Goal: Task Accomplishment & Management: Use online tool/utility

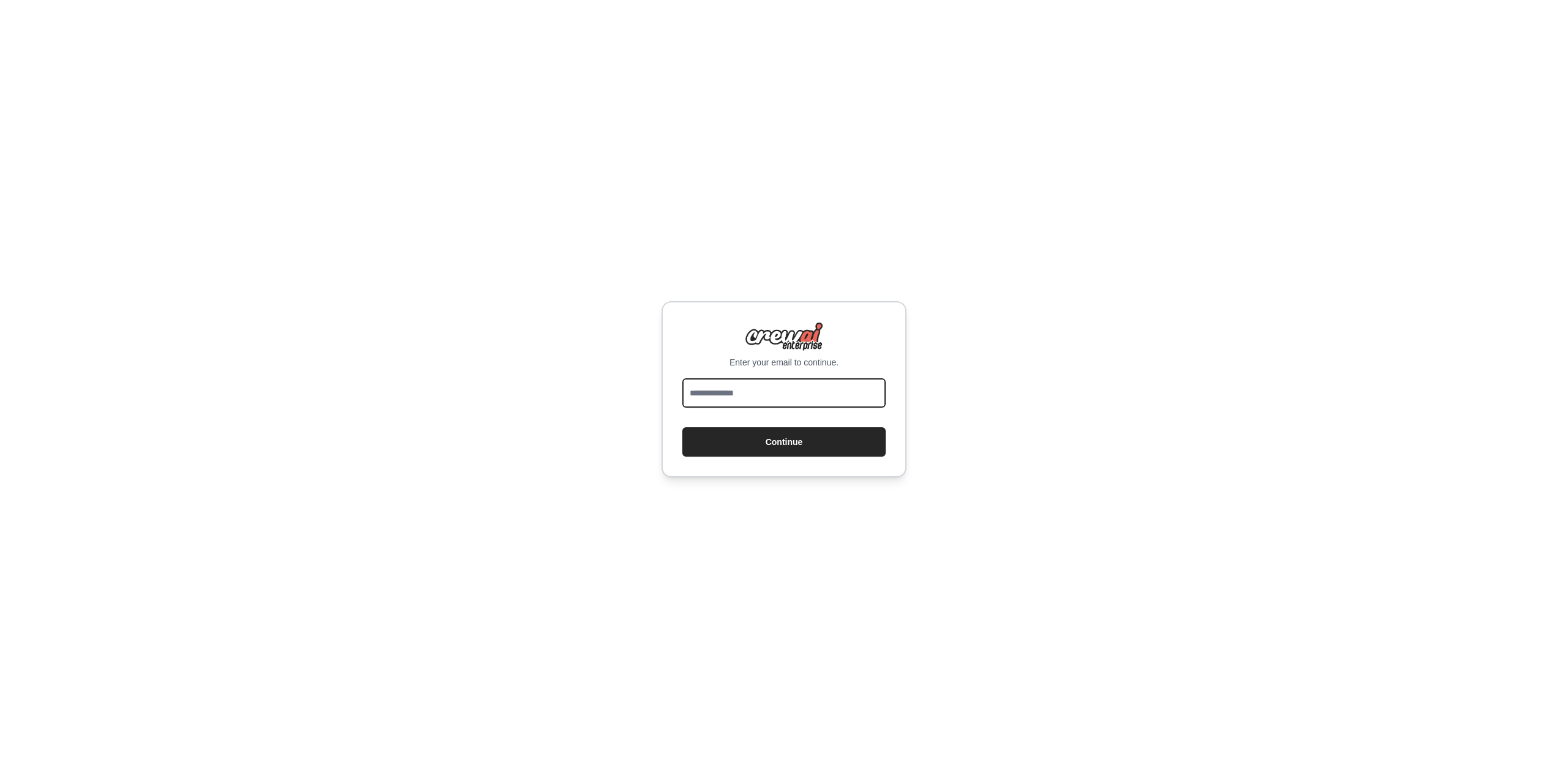
click at [714, 393] on input "email" at bounding box center [784, 392] width 203 height 29
type input "**********"
click at [776, 440] on button "Continue" at bounding box center [784, 441] width 203 height 29
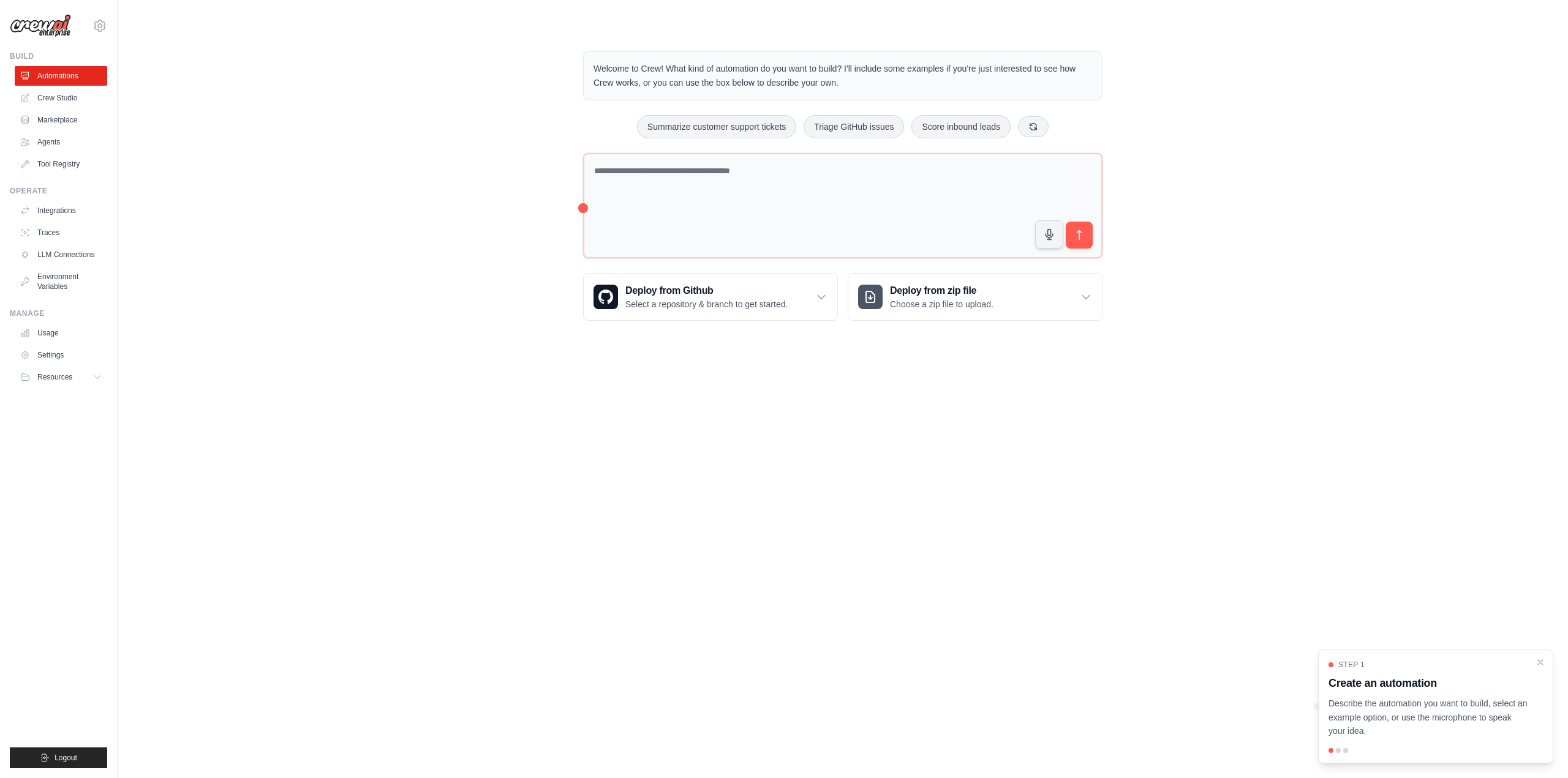
click at [1402, 720] on p "Describe the automation you want to build, select an example option, or use the…" at bounding box center [1428, 718] width 199 height 41
click at [1338, 752] on div at bounding box center [1338, 751] width 5 height 5
click at [715, 209] on textarea at bounding box center [843, 206] width 519 height 106
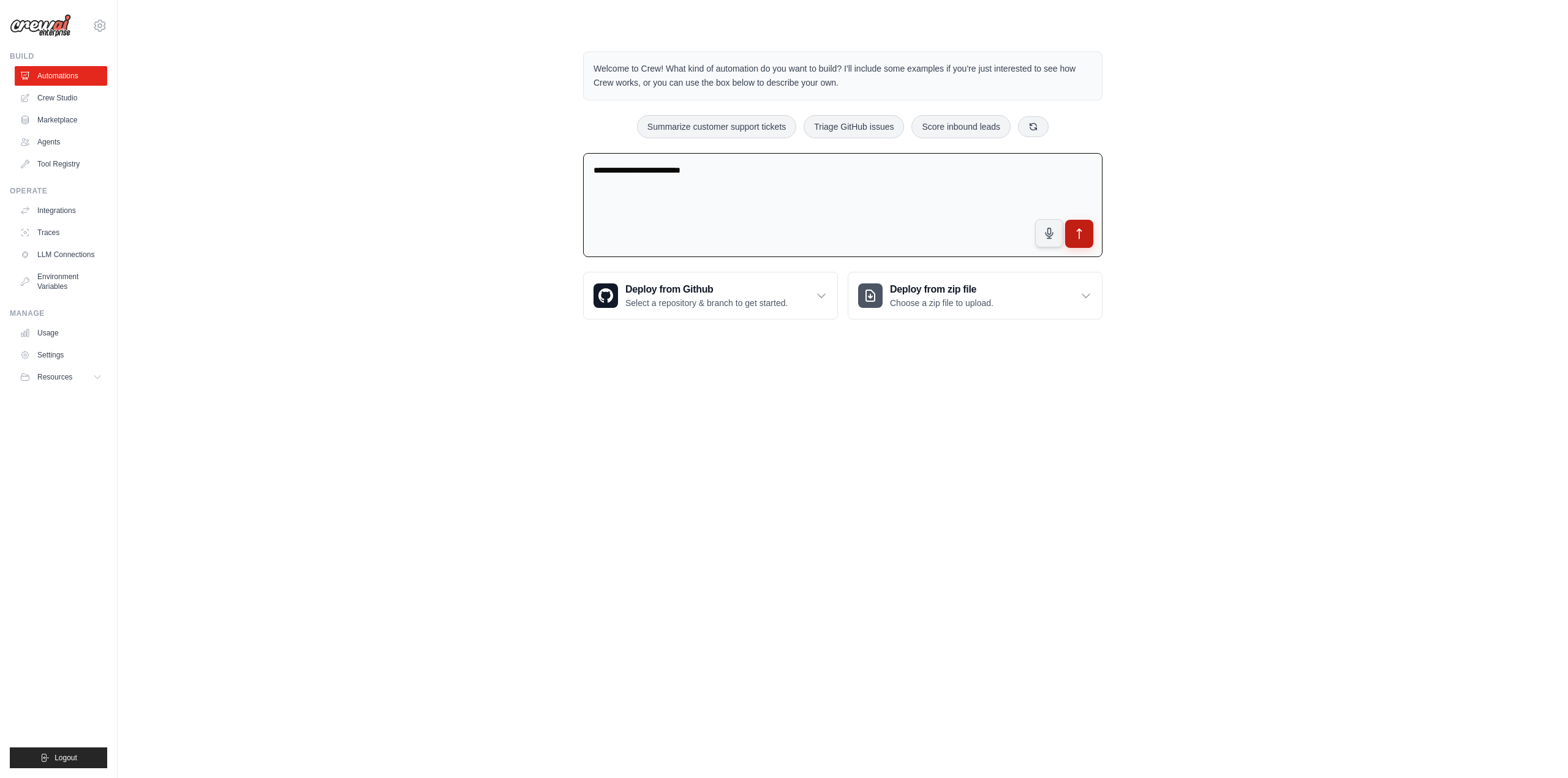
type textarea "**********"
click at [1080, 235] on icon "submit" at bounding box center [1080, 234] width 13 height 13
click at [45, 73] on link "Automations" at bounding box center [62, 75] width 92 height 20
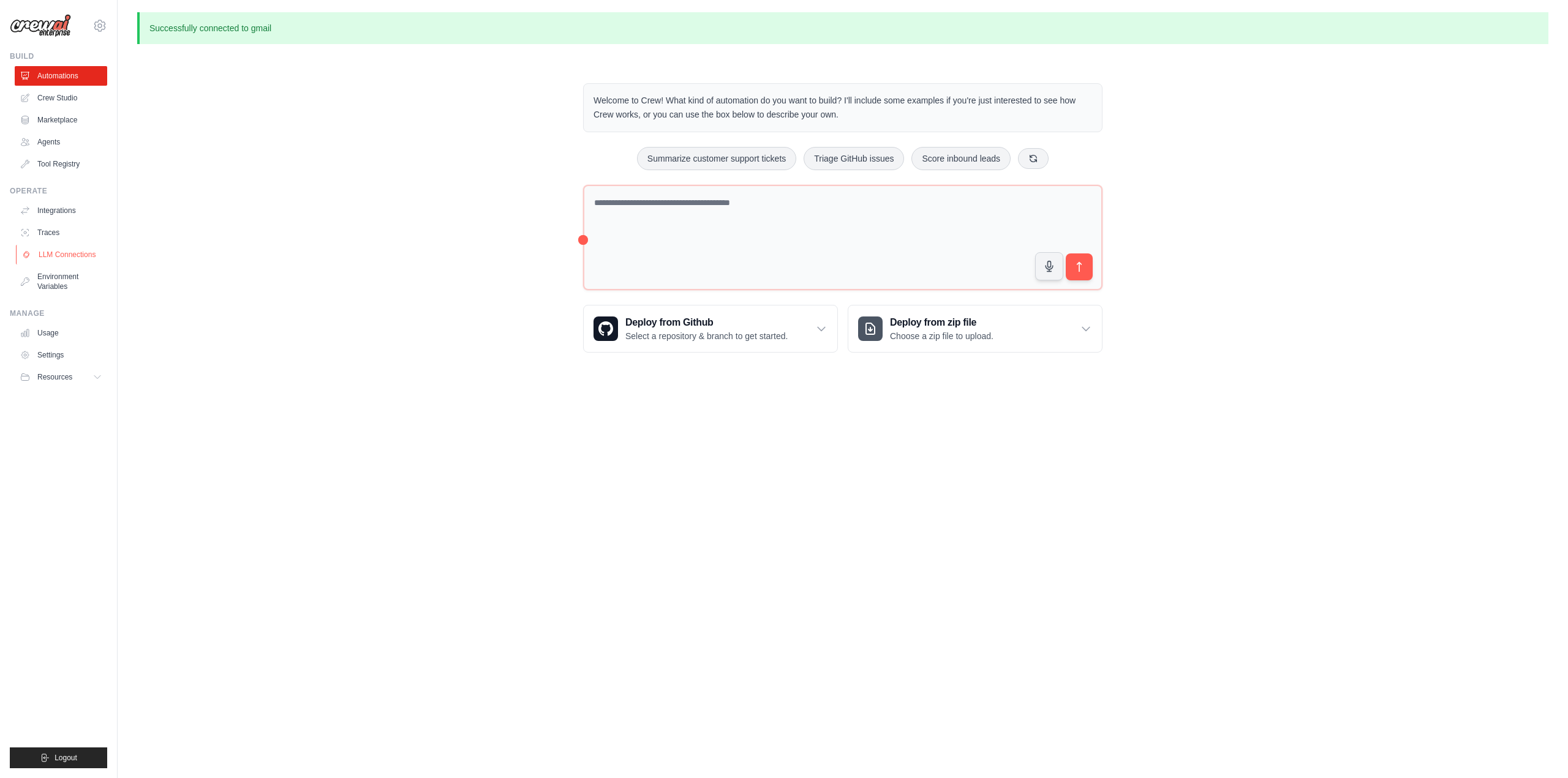
click at [51, 259] on link "LLM Connections" at bounding box center [62, 254] width 92 height 20
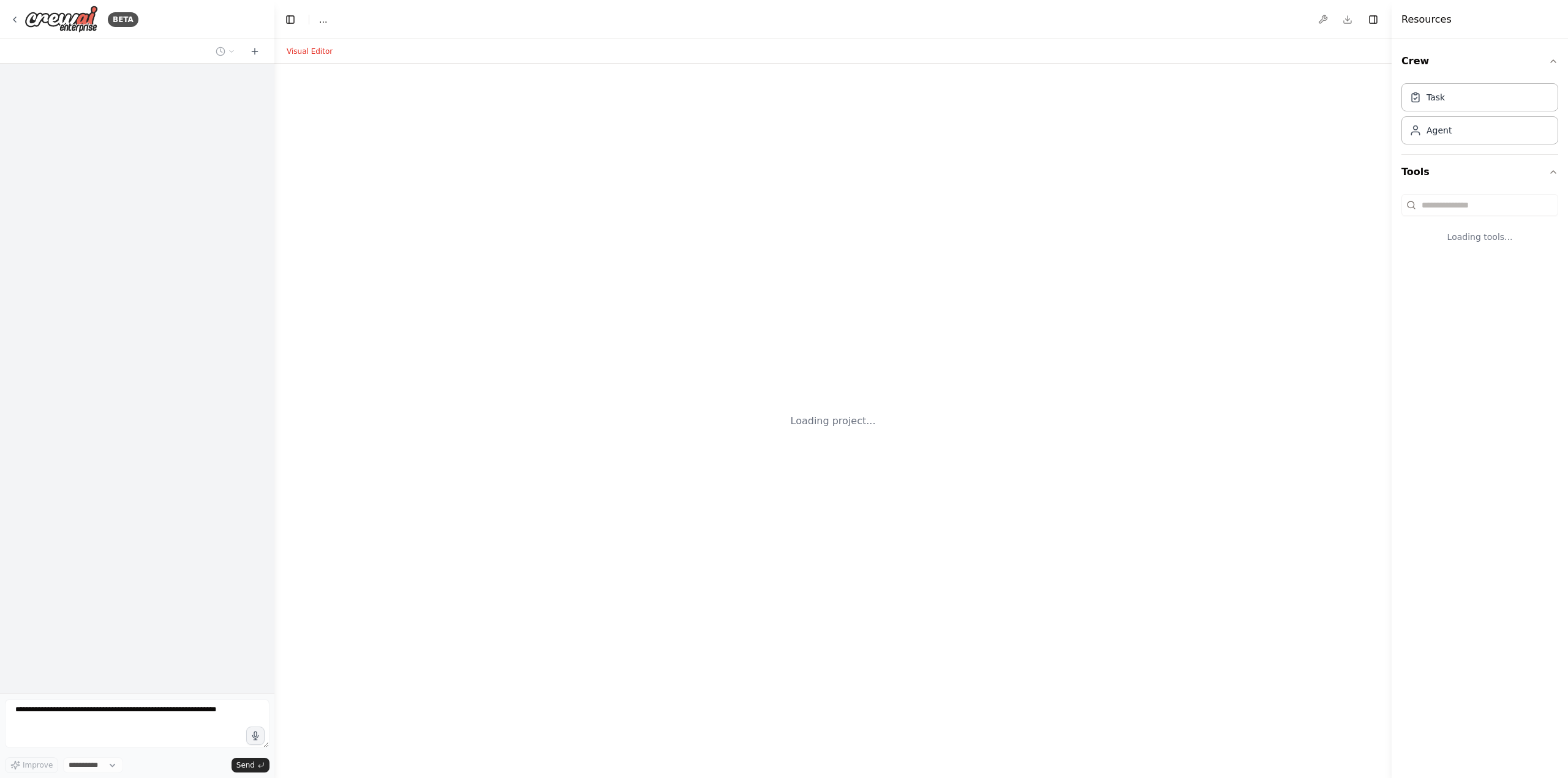
select select "****"
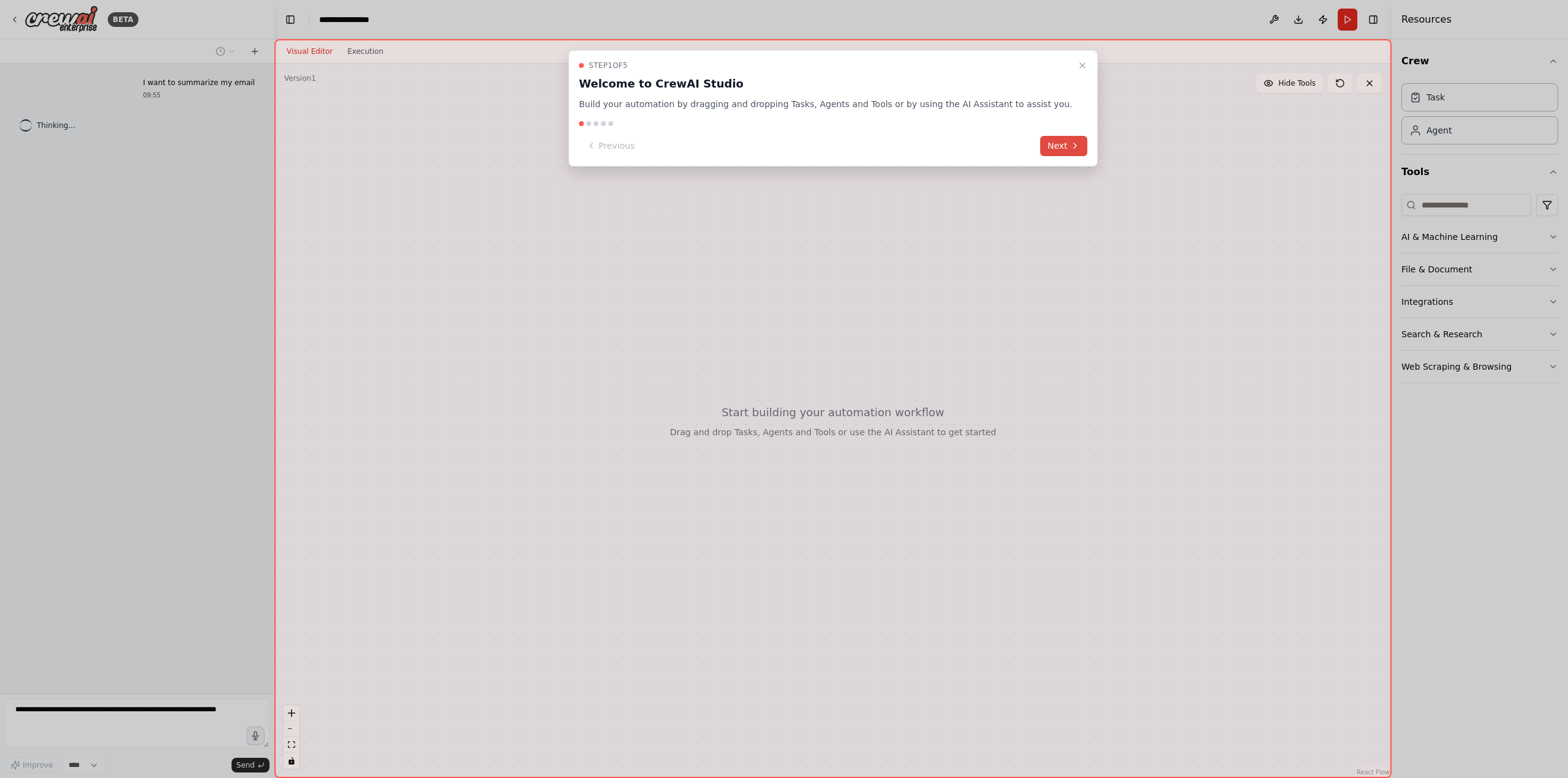
click at [1039, 142] on button "Next" at bounding box center [1063, 146] width 47 height 20
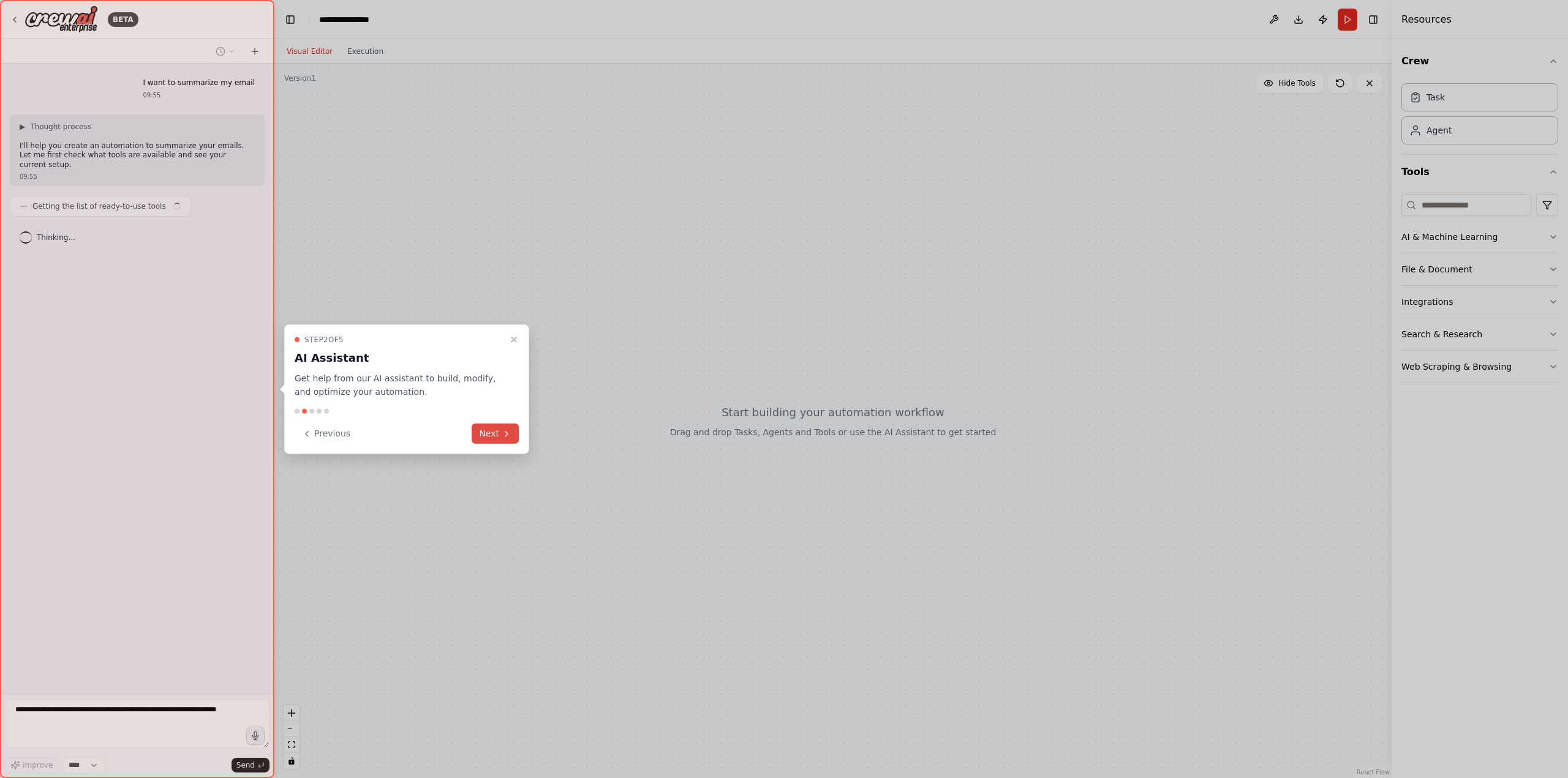
click at [486, 435] on button "Next" at bounding box center [495, 433] width 47 height 20
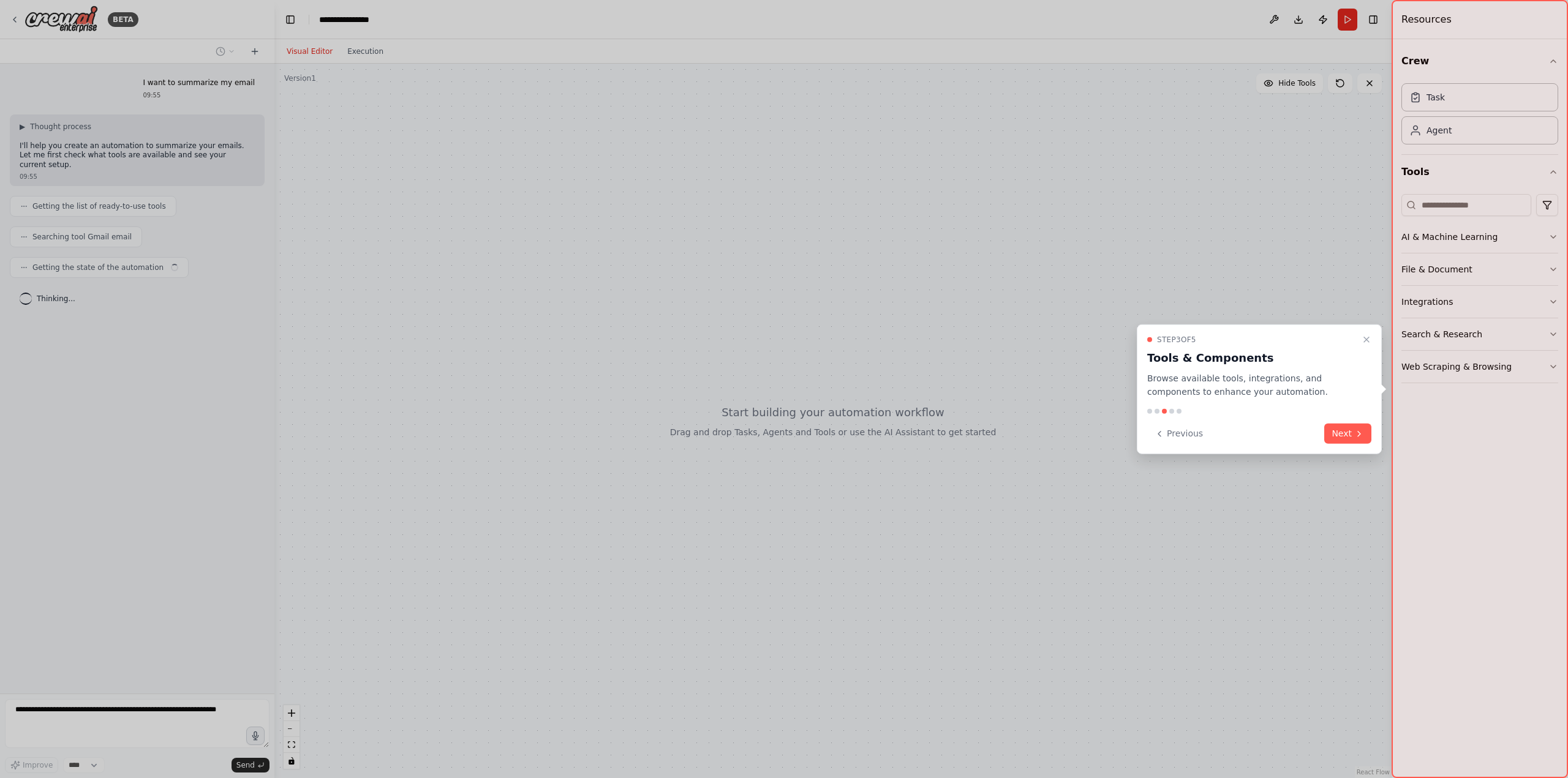
click at [1357, 438] on icon at bounding box center [1358, 434] width 9 height 9
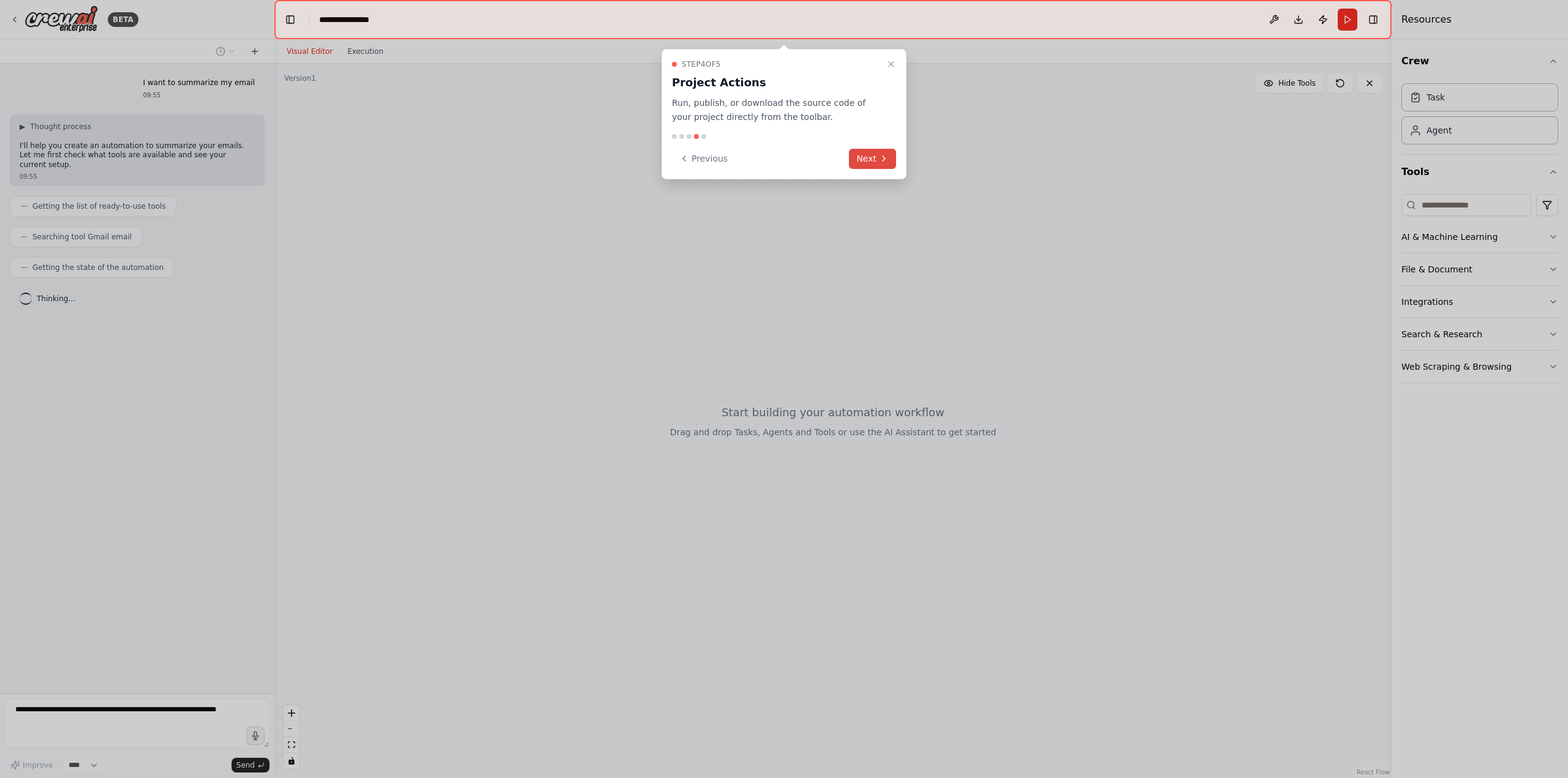
click at [874, 162] on button "Next" at bounding box center [872, 158] width 47 height 20
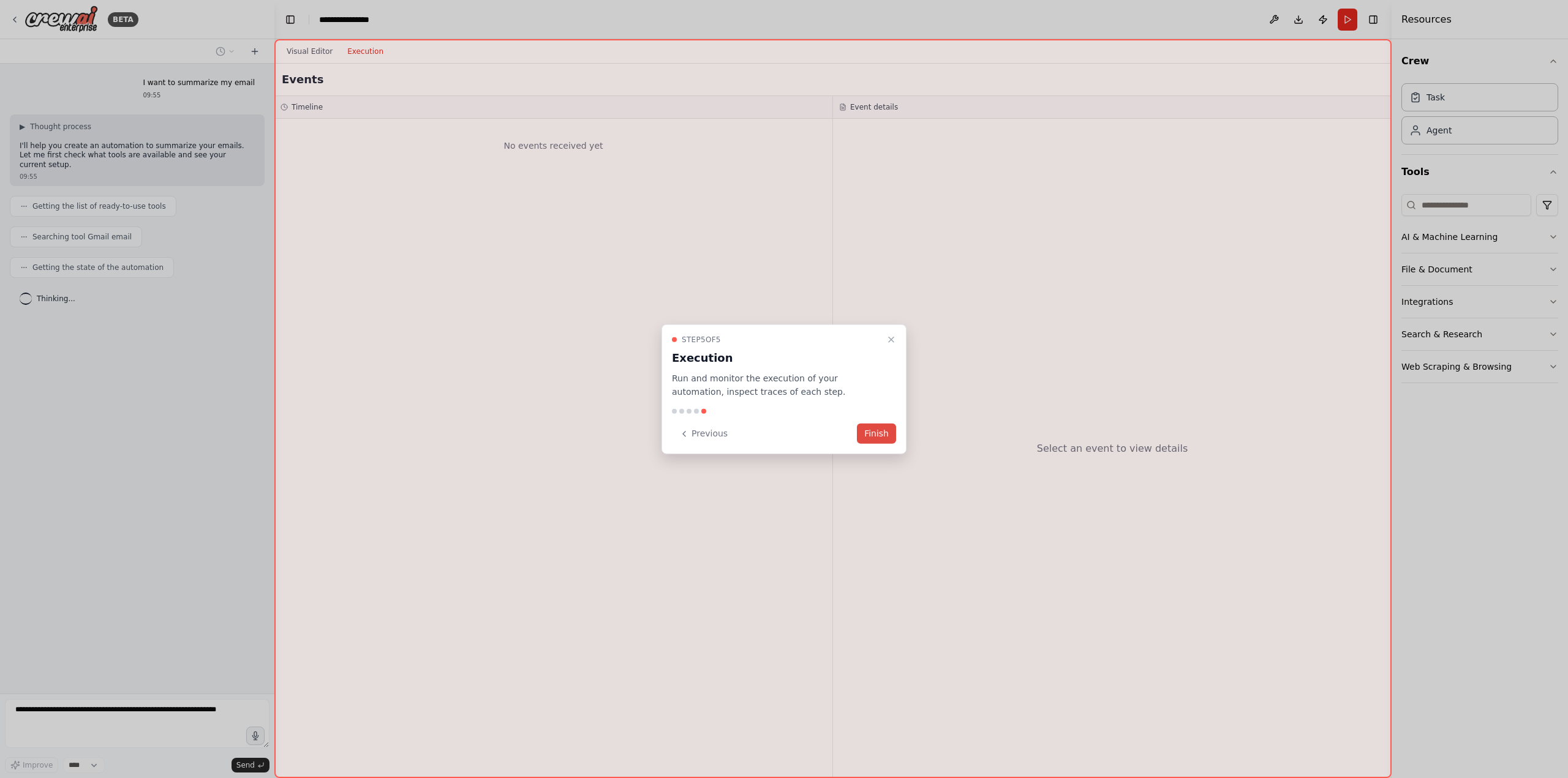
click at [877, 429] on button "Finish" at bounding box center [877, 433] width 40 height 20
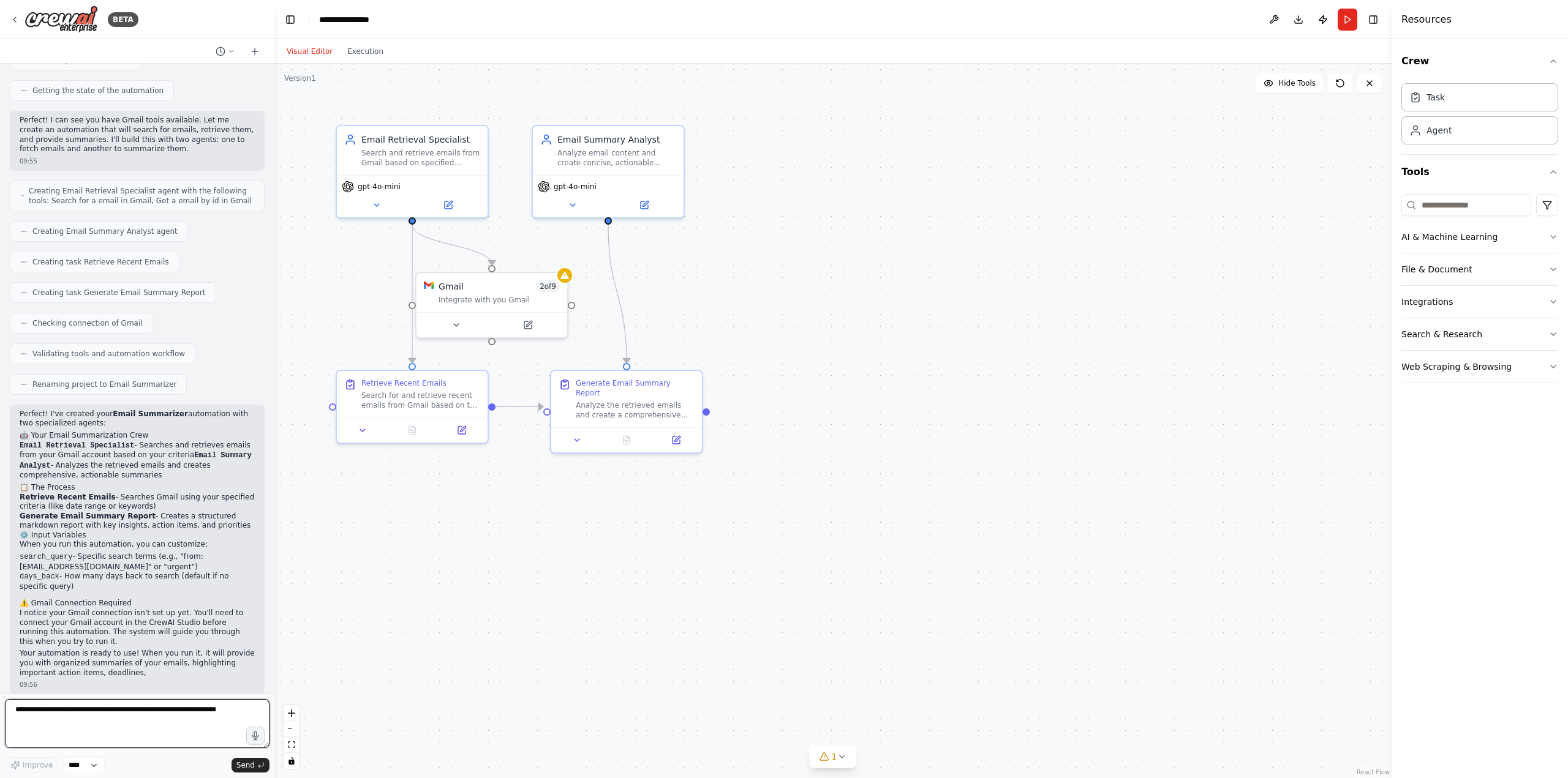
scroll to position [186, 0]
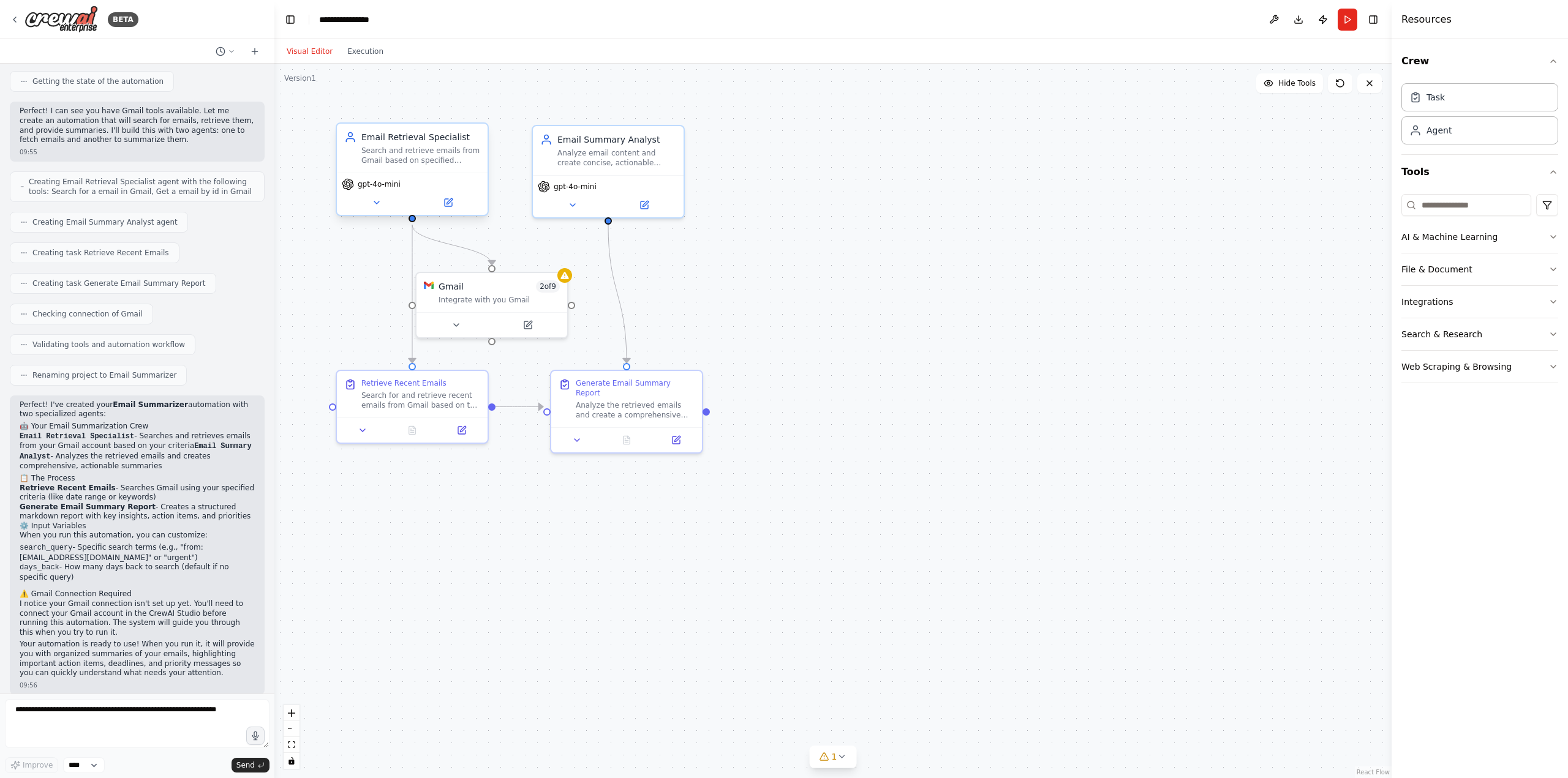
click at [393, 154] on div "Search and retrieve emails from Gmail based on specified criteria such as date …" at bounding box center [420, 155] width 119 height 20
click at [404, 157] on div "Search and retrieve emails from Gmail based on specified criteria such as date …" at bounding box center [420, 155] width 119 height 20
click at [447, 206] on icon at bounding box center [449, 203] width 8 height 8
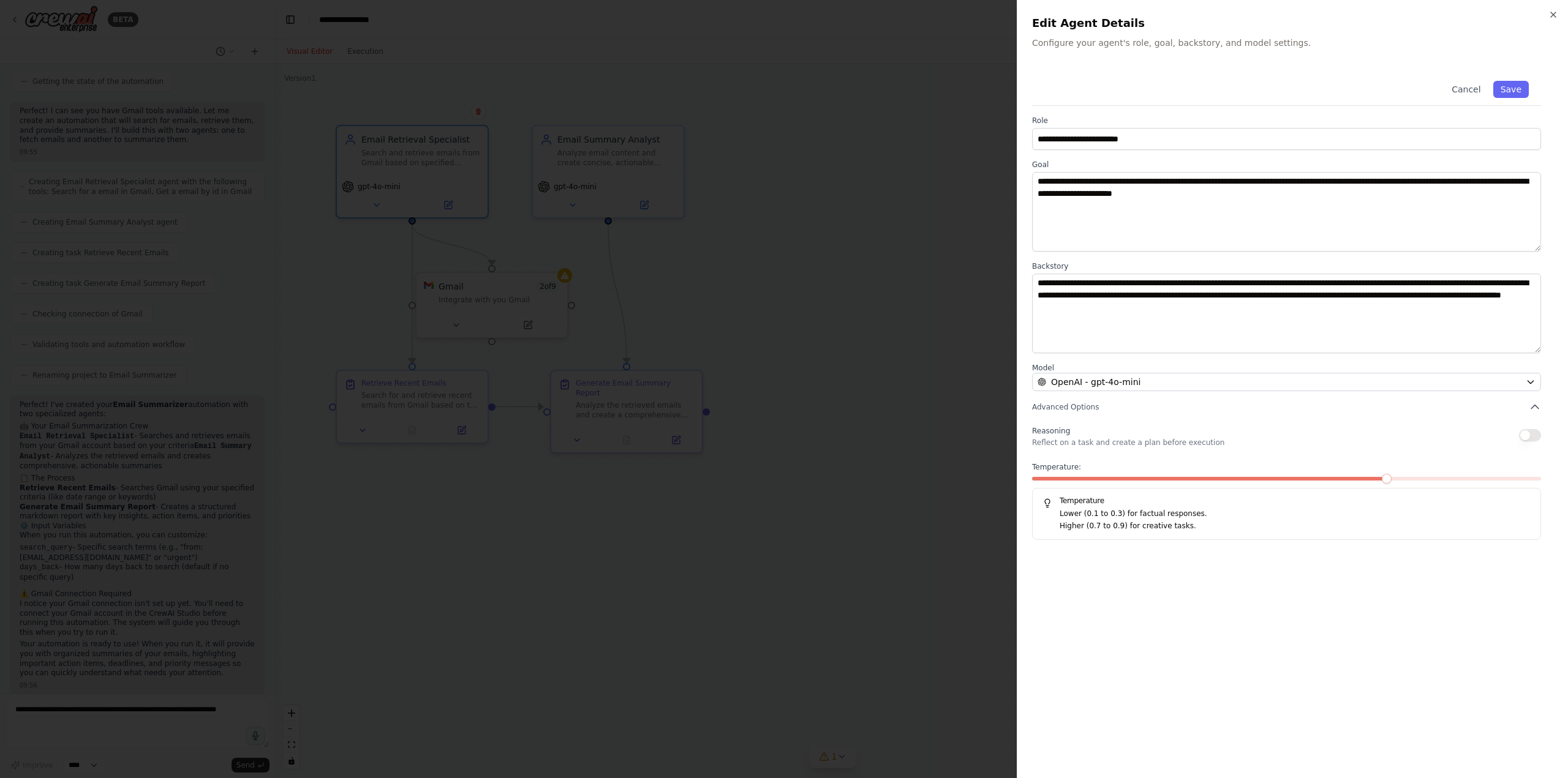
click at [980, 524] on div at bounding box center [784, 389] width 1568 height 778
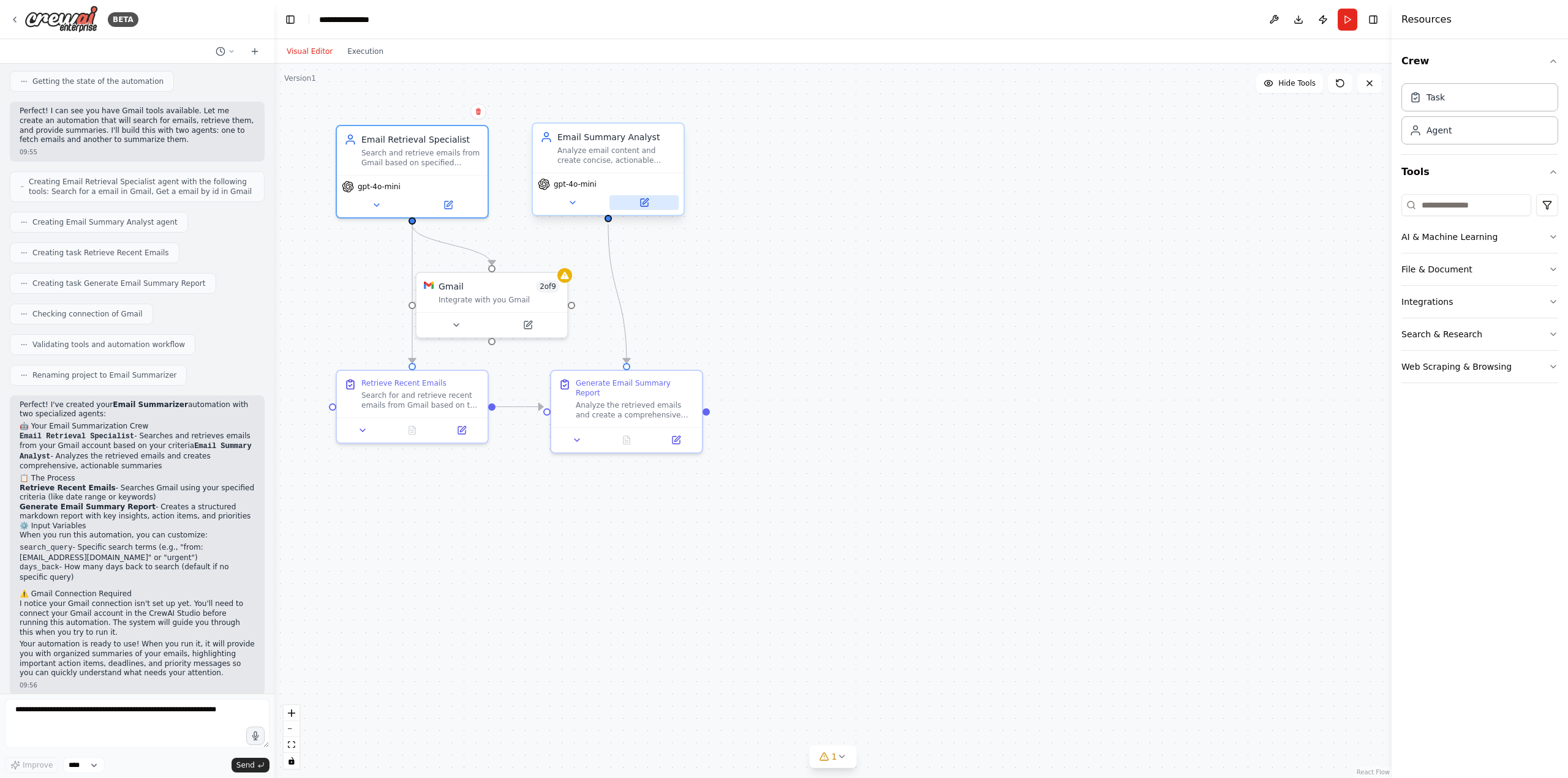
click at [643, 210] on button at bounding box center [644, 203] width 70 height 15
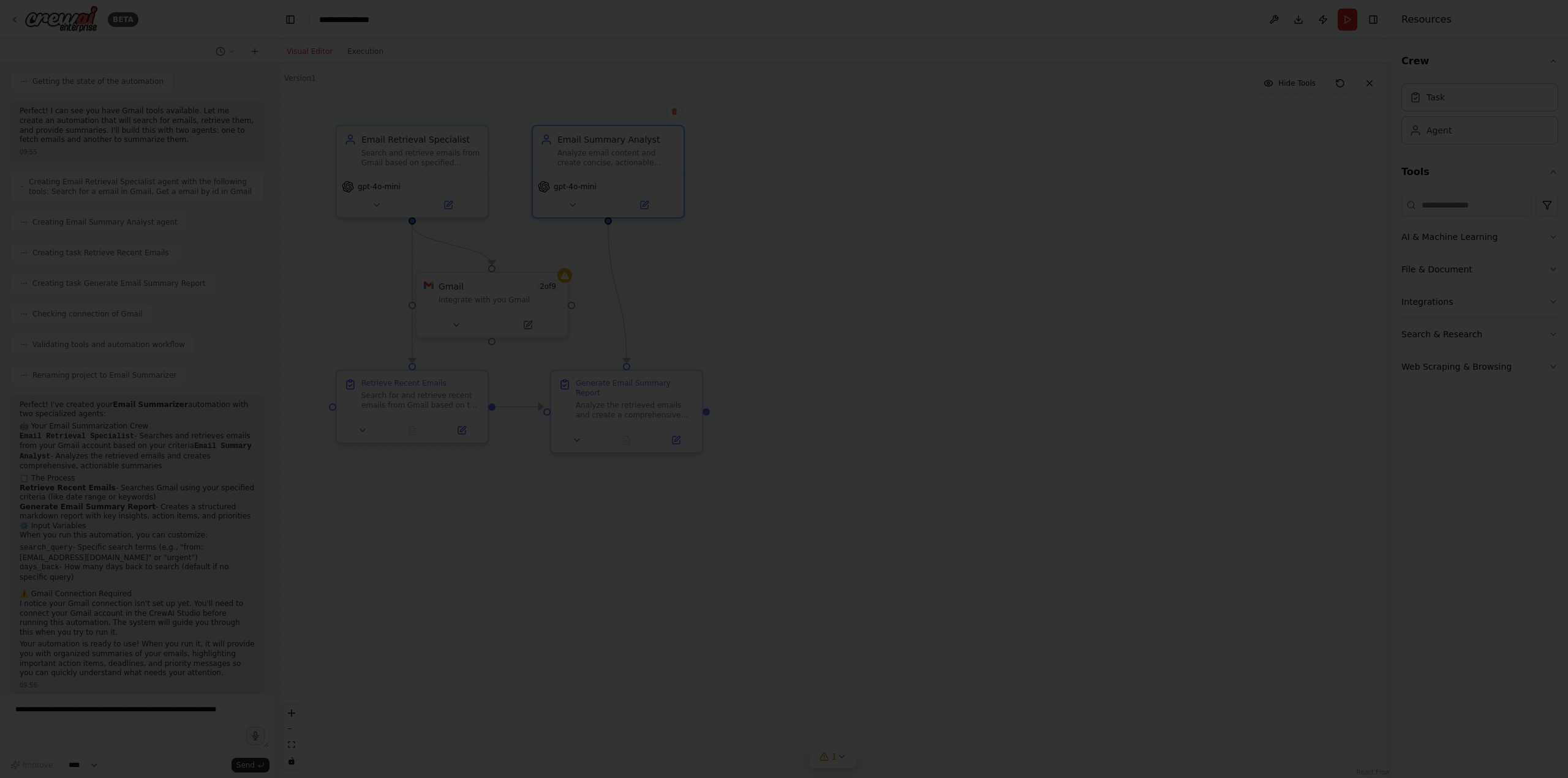
click at [835, 547] on div at bounding box center [784, 389] width 1568 height 778
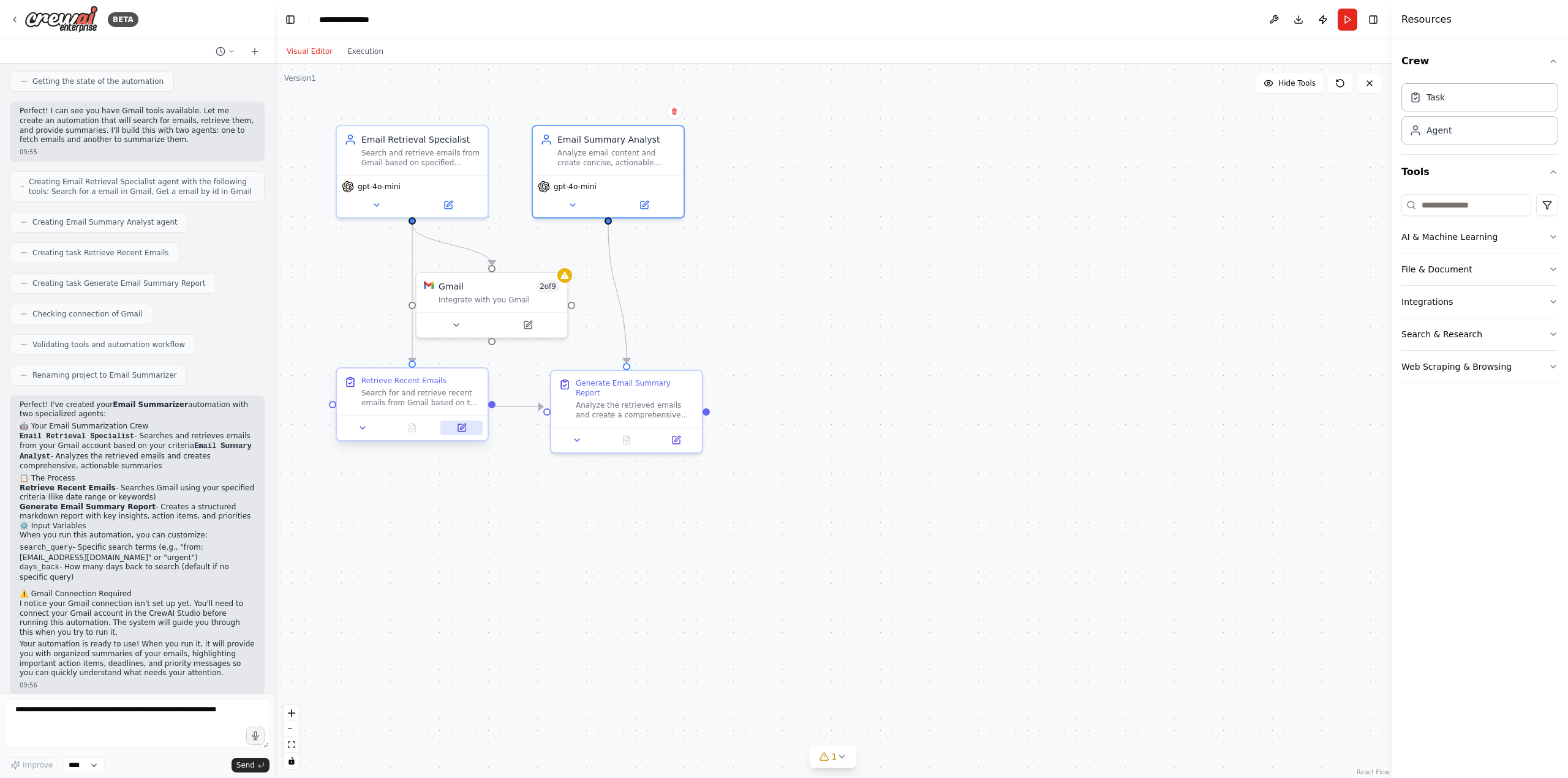
click at [463, 433] on button at bounding box center [461, 428] width 42 height 15
click at [523, 324] on icon at bounding box center [528, 323] width 9 height 9
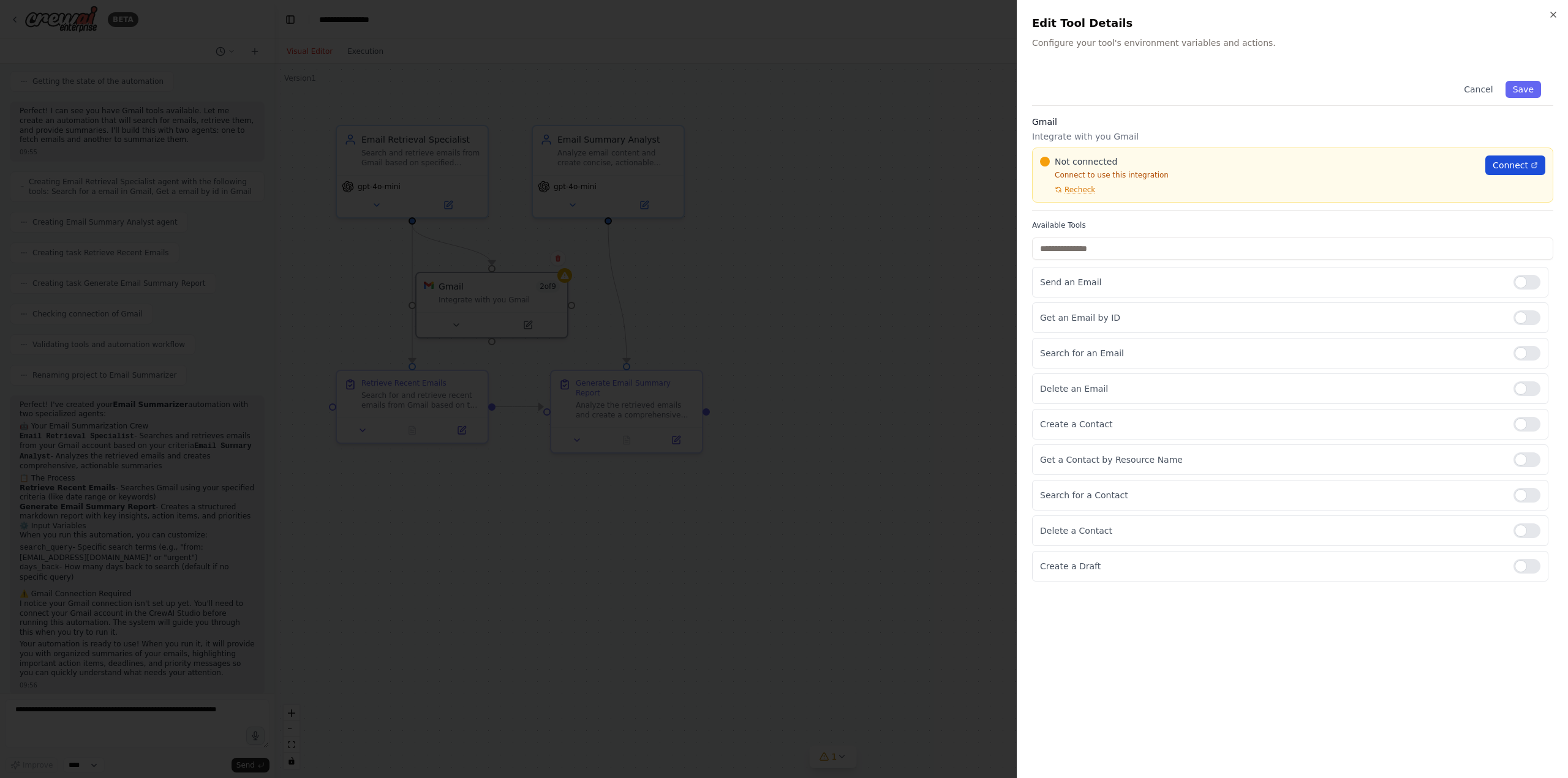
click at [1504, 161] on span "Connect" at bounding box center [1510, 165] width 36 height 12
click at [1550, 12] on icon "button" at bounding box center [1552, 14] width 5 height 5
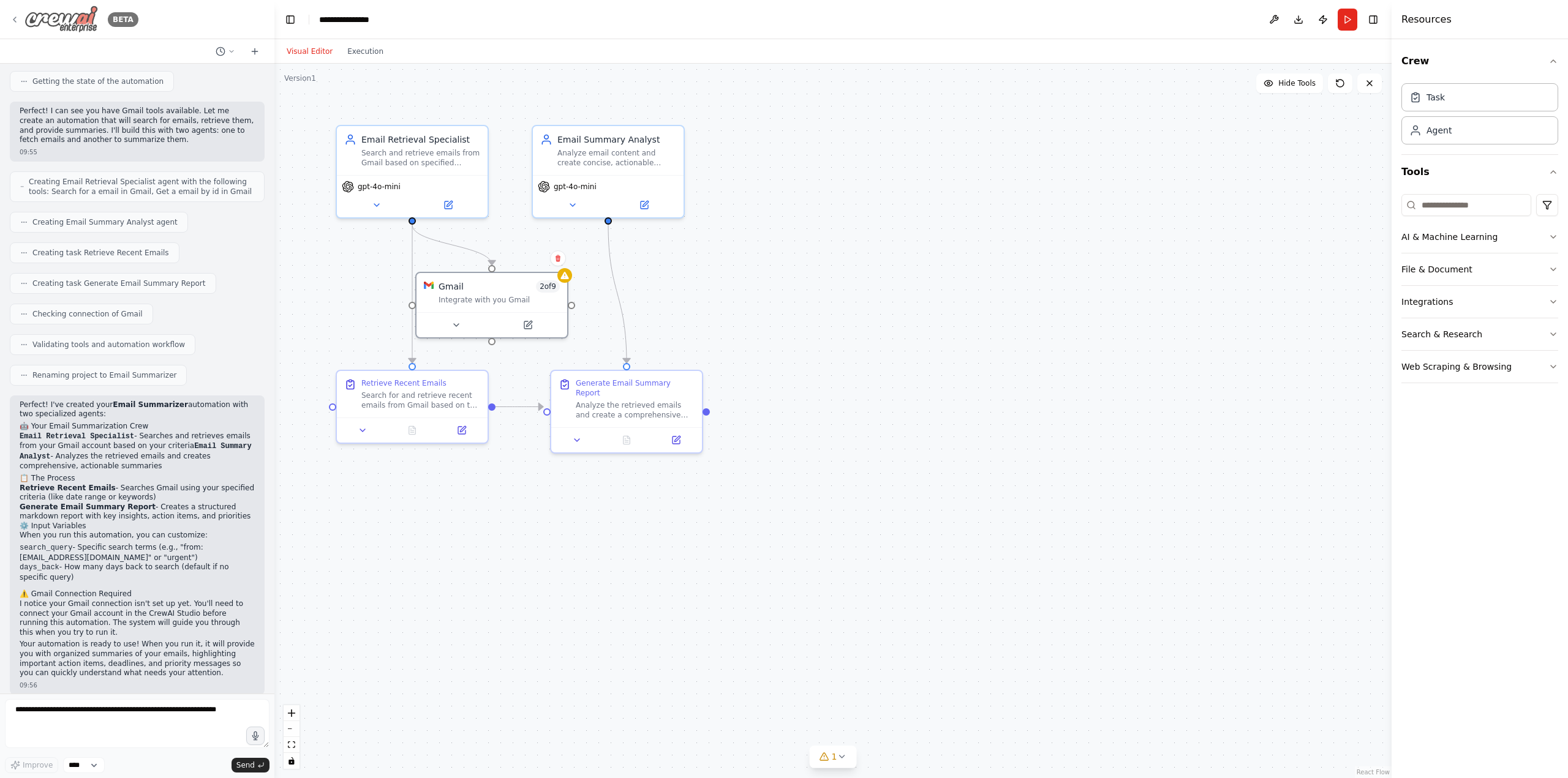
click at [15, 19] on icon at bounding box center [14, 20] width 9 height 9
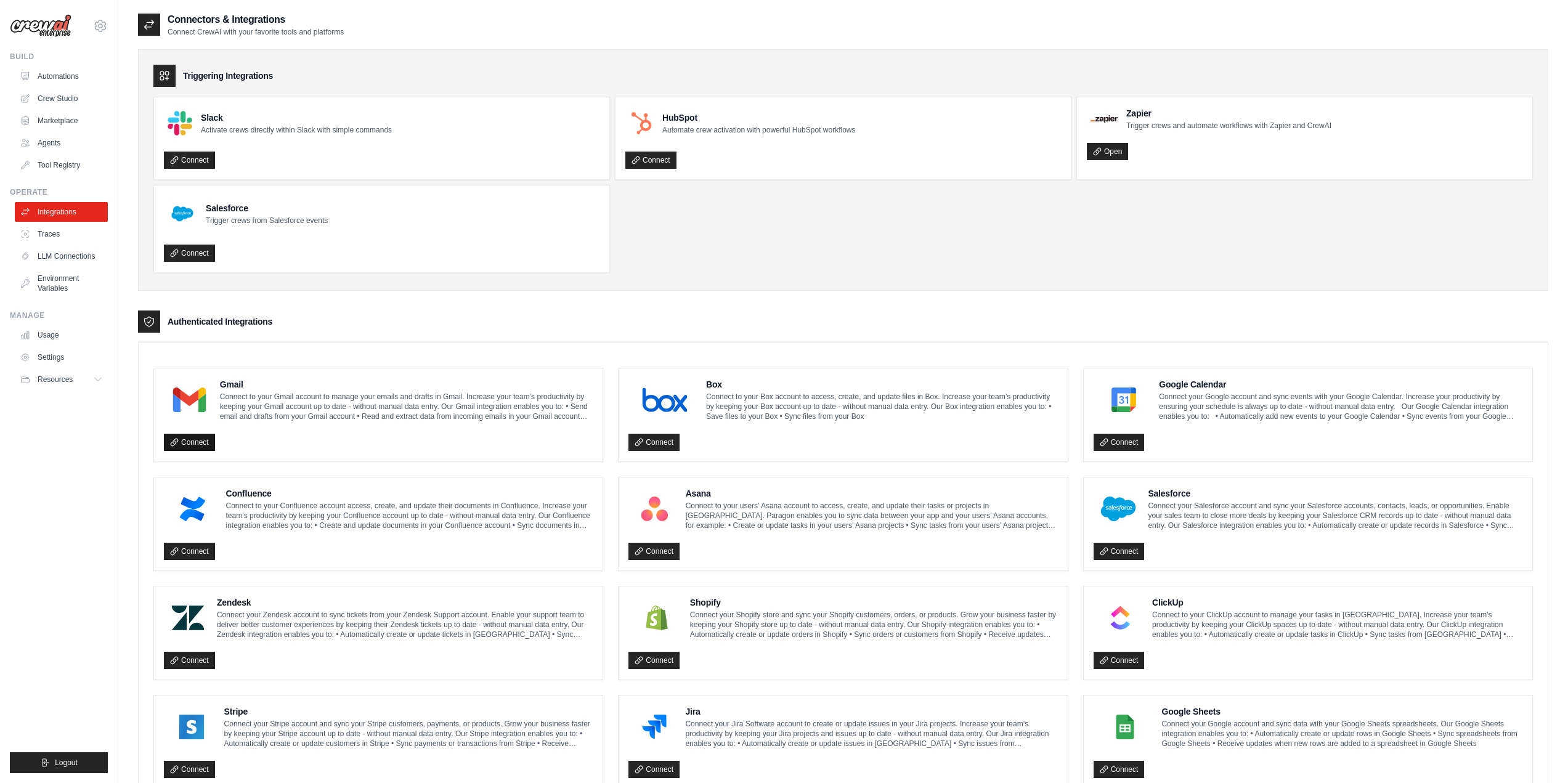
click at [190, 444] on link "Connect" at bounding box center [189, 442] width 51 height 17
